Goal: Task Accomplishment & Management: Complete application form

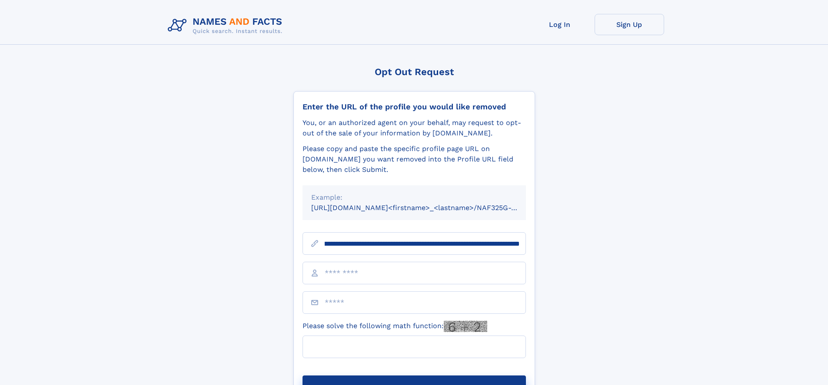
scroll to position [0, 99]
type input "**********"
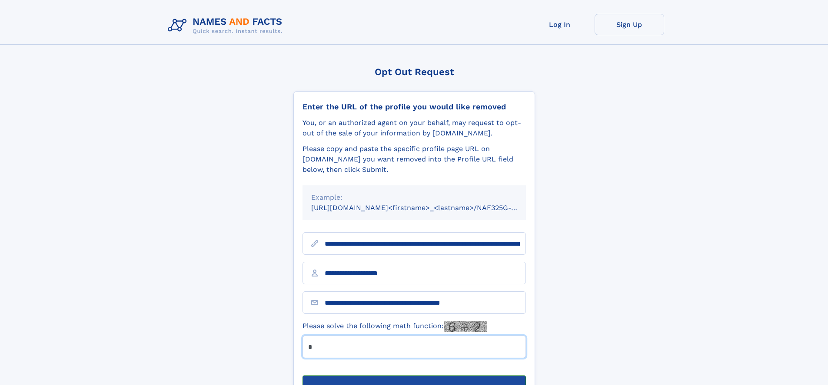
type input "*"
click at [414, 376] on button "Submit Opt Out Request" at bounding box center [413, 390] width 223 height 28
